Goal: Transaction & Acquisition: Purchase product/service

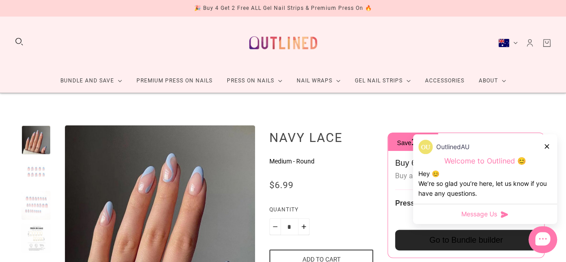
click at [304, 34] on img at bounding box center [283, 43] width 79 height 38
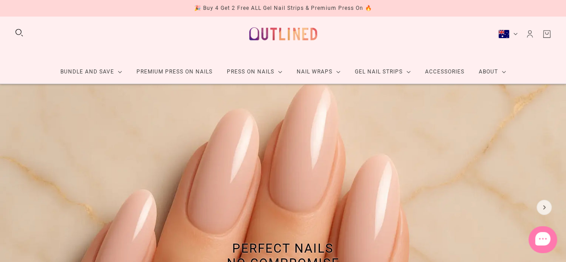
scroll to position [9, 0]
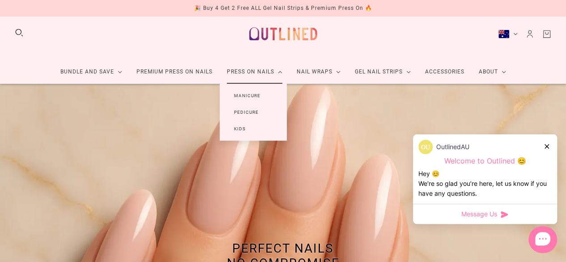
click at [242, 68] on link "Press On Nails" at bounding box center [255, 72] width 70 height 24
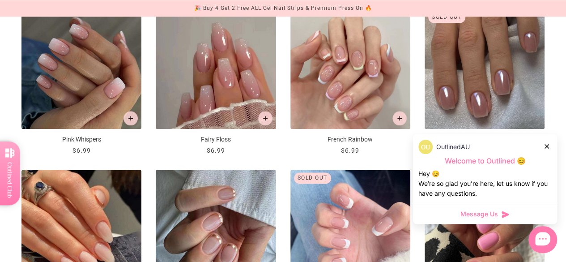
click at [546, 146] on icon at bounding box center [547, 146] width 4 height 4
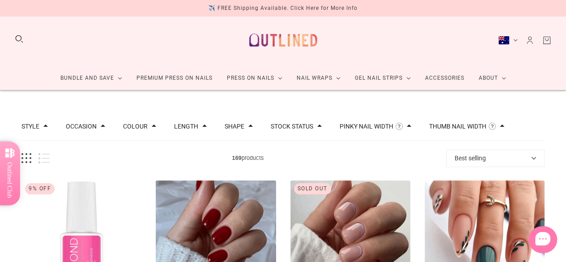
scroll to position [0, 0]
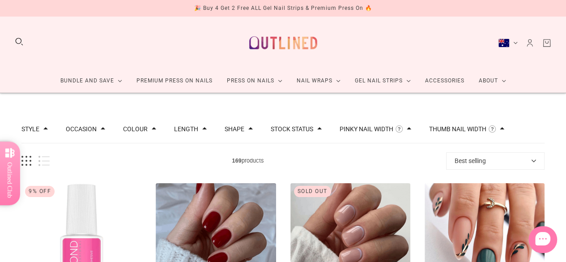
click at [143, 131] on link "Kids Press On Nails Bundles" at bounding box center [114, 130] width 106 height 12
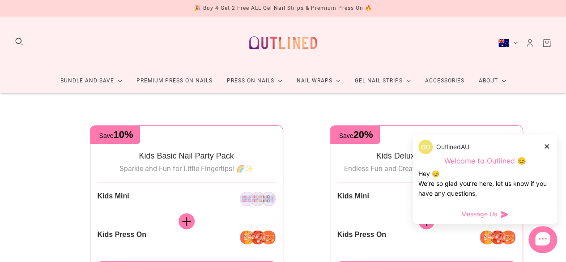
click at [546, 145] on icon at bounding box center [547, 146] width 4 height 4
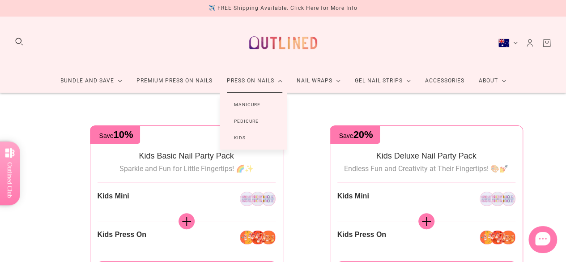
click at [238, 78] on link "Press On Nails" at bounding box center [255, 81] width 70 height 24
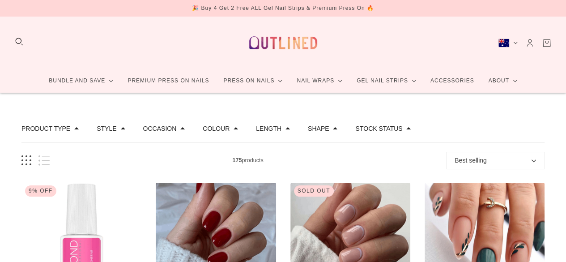
click at [203, 131] on button "Colour" at bounding box center [216, 128] width 27 height 6
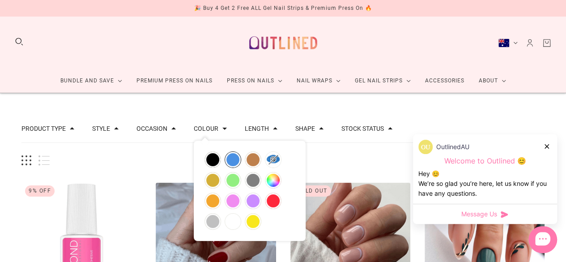
click at [232, 163] on button "blue" at bounding box center [233, 160] width 16 height 16
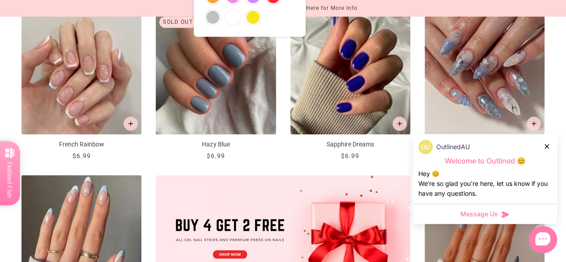
scroll to position [200, 0]
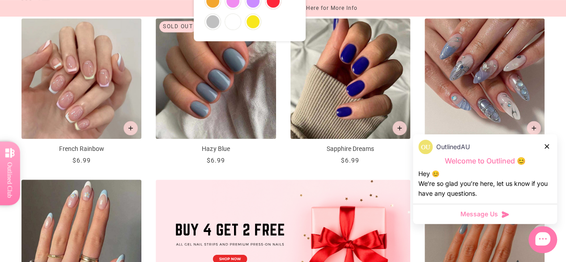
click at [547, 145] on icon at bounding box center [547, 146] width 4 height 4
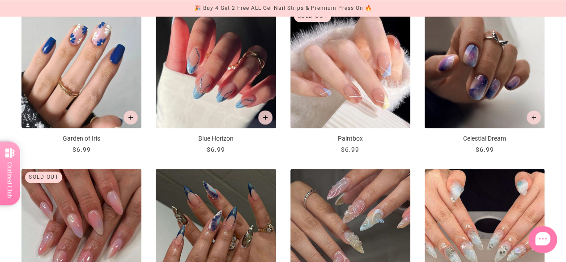
scroll to position [0, 0]
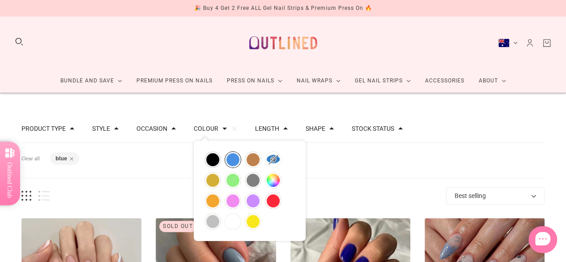
click at [256, 226] on div "black blue brown clear gold green grey multicolor orange pink purple red silver…" at bounding box center [250, 191] width 112 height 100
click at [253, 221] on button "yellow" at bounding box center [253, 221] width 16 height 16
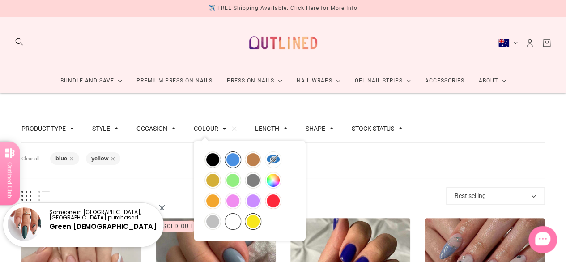
click at [227, 216] on button "white" at bounding box center [233, 221] width 16 height 16
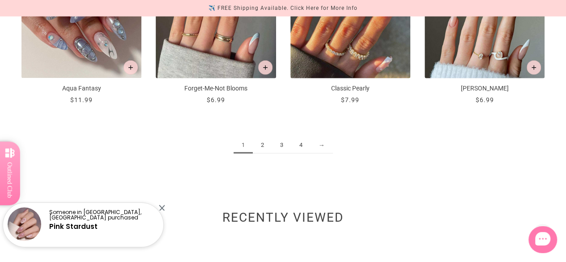
scroll to position [1078, 0]
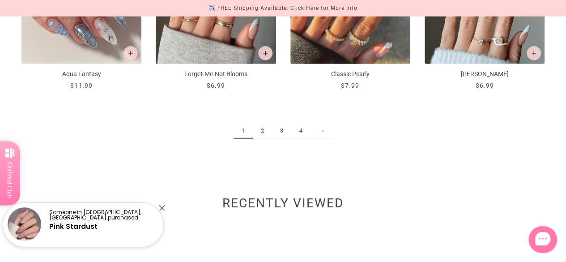
click at [262, 130] on link "2" at bounding box center [262, 131] width 19 height 17
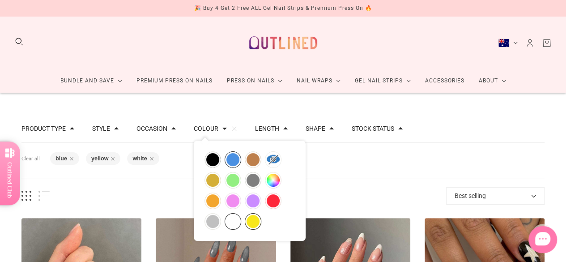
scroll to position [103, 0]
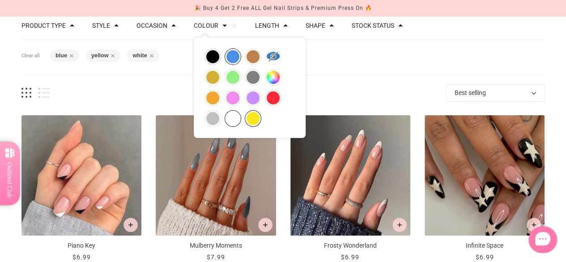
click at [497, 86] on button "Best selling" at bounding box center [495, 92] width 98 height 17
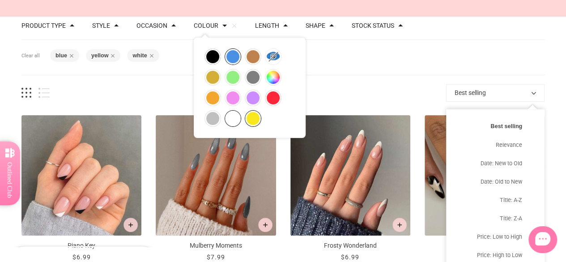
click at [391, 87] on div "74 products Best selling Best selling Relevance Date: New to Old Date: Old to N…" at bounding box center [282, 92] width 523 height 17
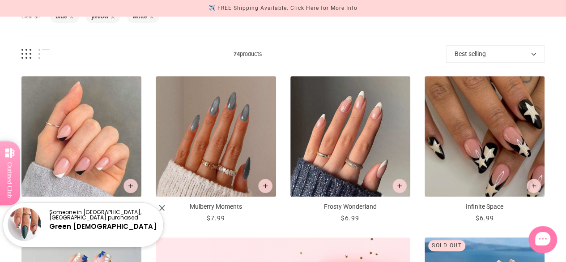
scroll to position [0, 0]
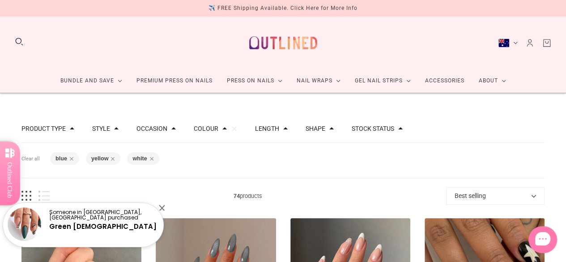
click at [110, 131] on div "Style" at bounding box center [105, 128] width 26 height 6
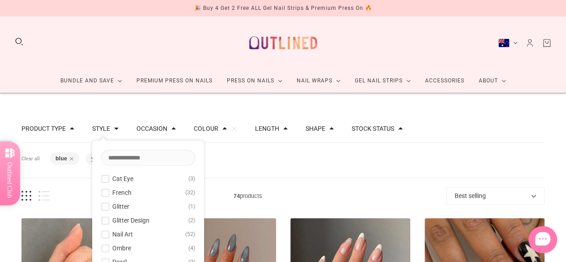
click at [159, 127] on button "Occasion" at bounding box center [151, 128] width 31 height 6
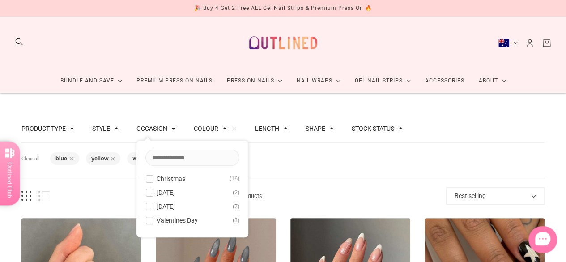
click at [326, 180] on link "Nail Guard" at bounding box center [319, 187] width 59 height 17
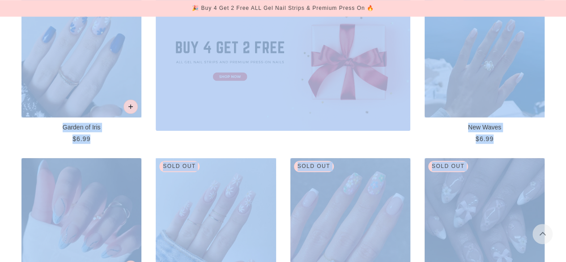
scroll to position [611, 0]
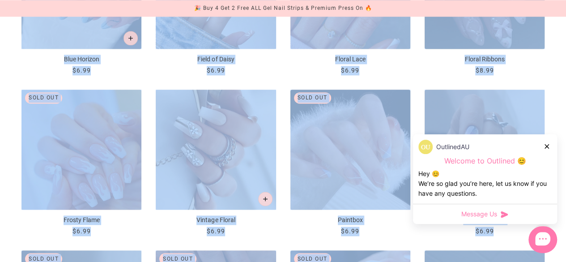
click at [558, 81] on div "Filters Clear all Colour: blue Colour: yellow Colour: white Product Type Press …" at bounding box center [283, 73] width 566 height 1183
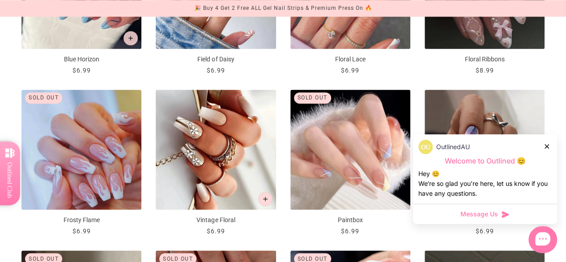
click at [549, 143] on div at bounding box center [547, 145] width 5 height 9
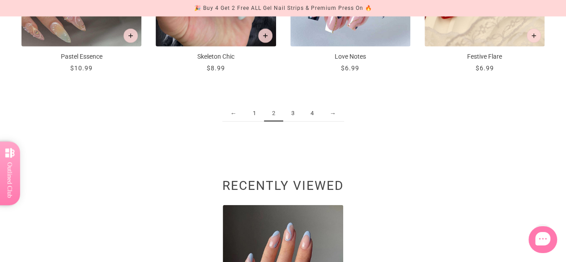
scroll to position [1066, 0]
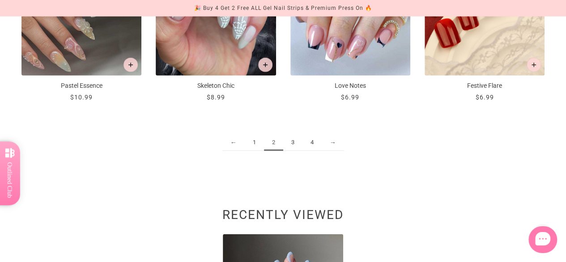
click at [289, 136] on link "3" at bounding box center [292, 142] width 19 height 17
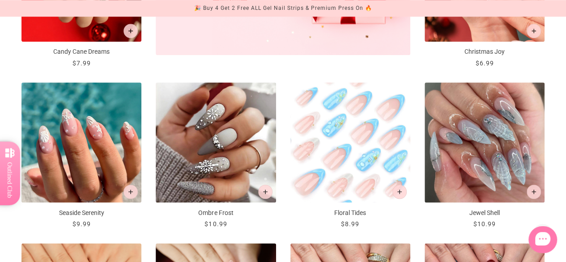
scroll to position [460, 0]
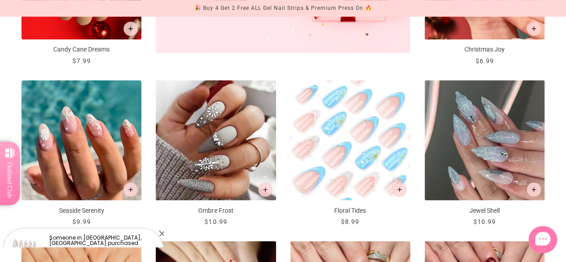
click at [491, 129] on img "Jewel Shell" at bounding box center [485, 140] width 120 height 120
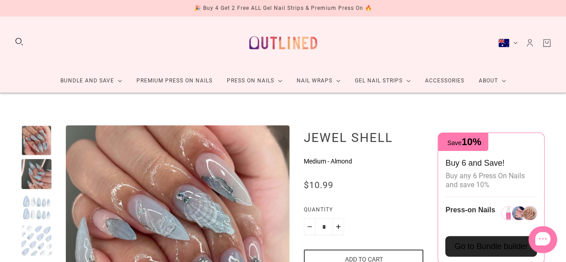
click at [33, 210] on div at bounding box center [36, 207] width 30 height 30
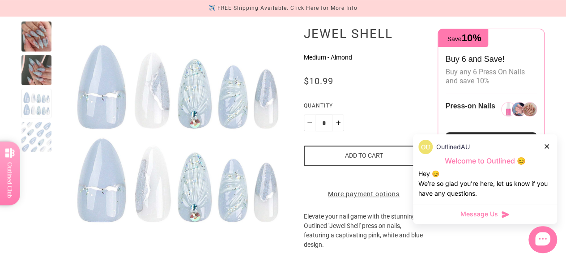
scroll to position [108, 0]
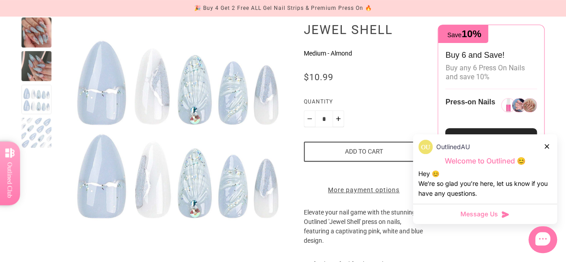
click at [38, 62] on div at bounding box center [36, 66] width 30 height 30
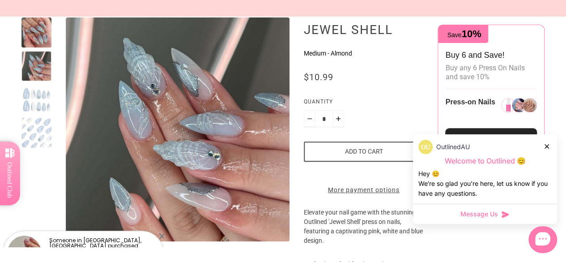
click at [43, 108] on div at bounding box center [36, 100] width 30 height 30
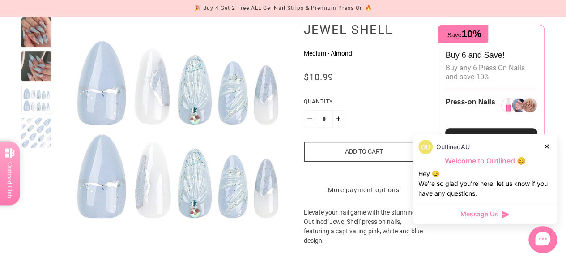
click at [38, 62] on div at bounding box center [36, 66] width 30 height 30
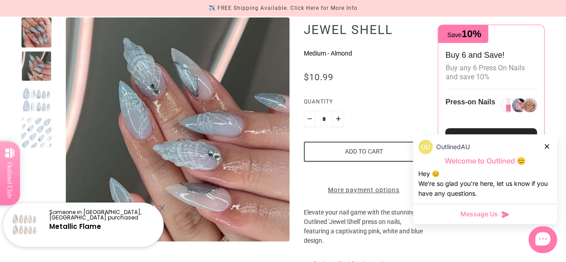
click at [34, 130] on div at bounding box center [36, 133] width 30 height 30
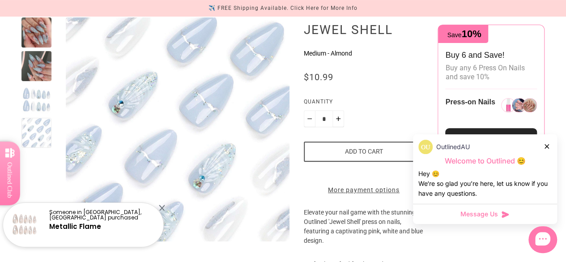
click at [43, 98] on div at bounding box center [36, 100] width 30 height 30
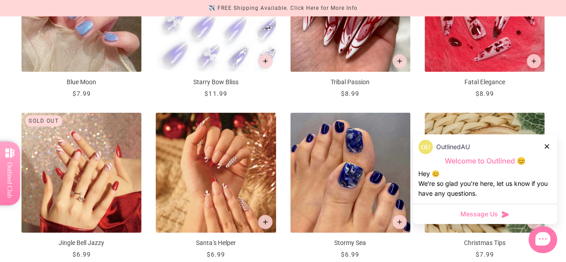
scroll to position [905, 0]
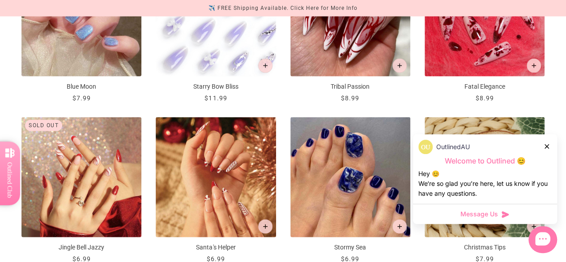
click at [546, 145] on icon at bounding box center [547, 146] width 4 height 4
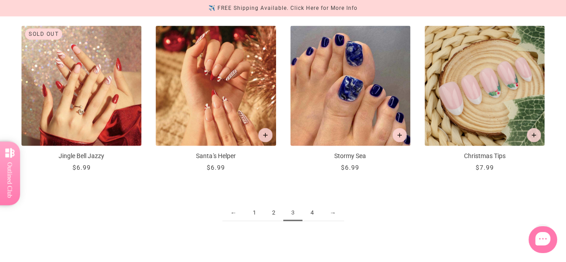
scroll to position [1041, 0]
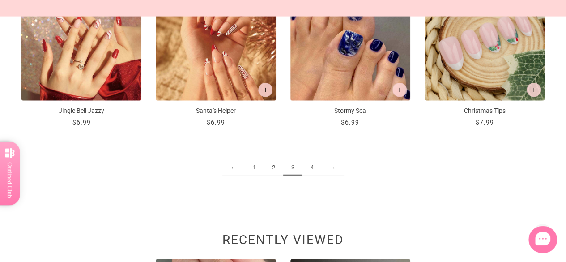
click at [314, 162] on link "4" at bounding box center [311, 167] width 19 height 17
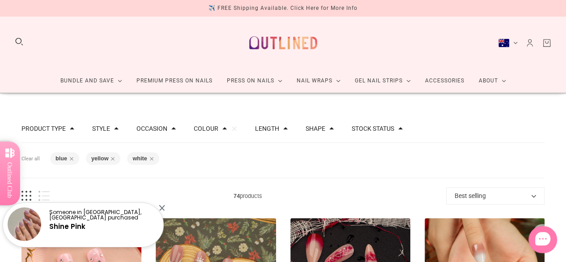
scroll to position [94, 0]
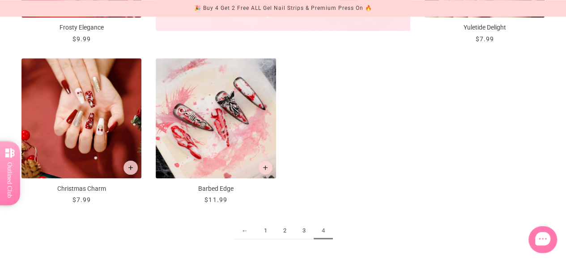
click at [264, 226] on link "1" at bounding box center [265, 230] width 19 height 17
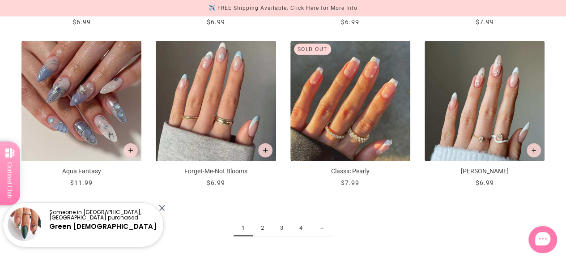
scroll to position [979, 0]
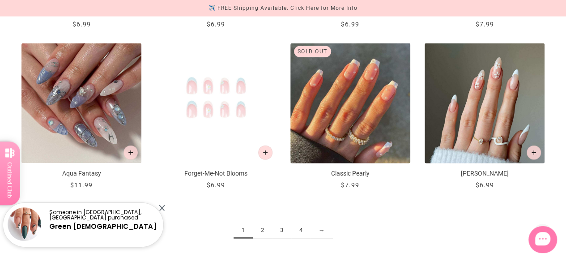
click at [234, 108] on img "Forget-Me-Not Blooms" at bounding box center [216, 103] width 120 height 120
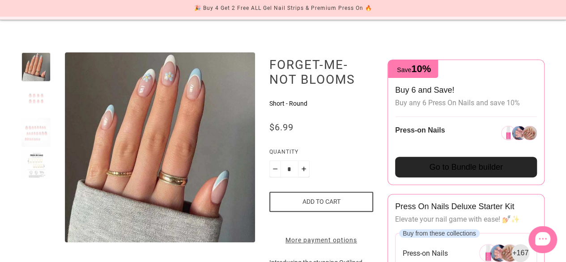
click at [36, 101] on div at bounding box center [35, 99] width 29 height 29
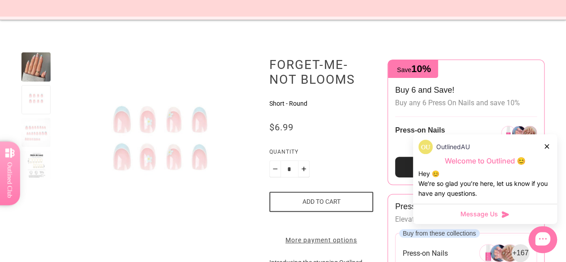
click at [32, 133] on div at bounding box center [35, 132] width 29 height 29
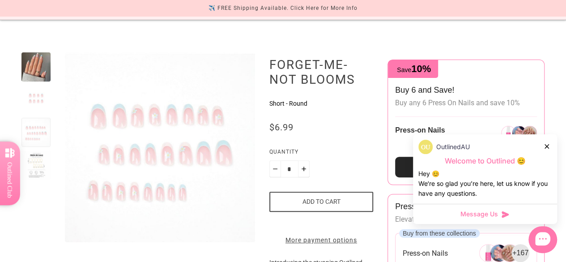
click at [38, 68] on div at bounding box center [35, 66] width 29 height 29
